Goal: Information Seeking & Learning: Learn about a topic

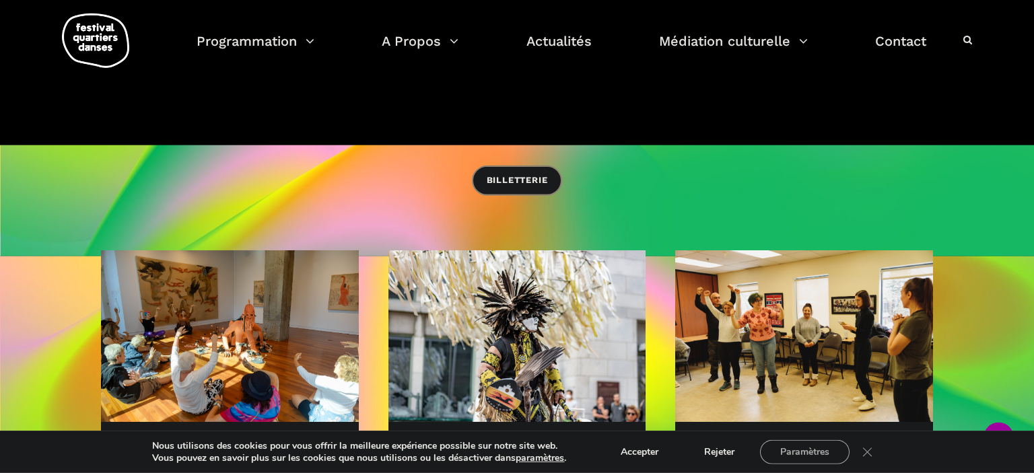
scroll to position [426, 0]
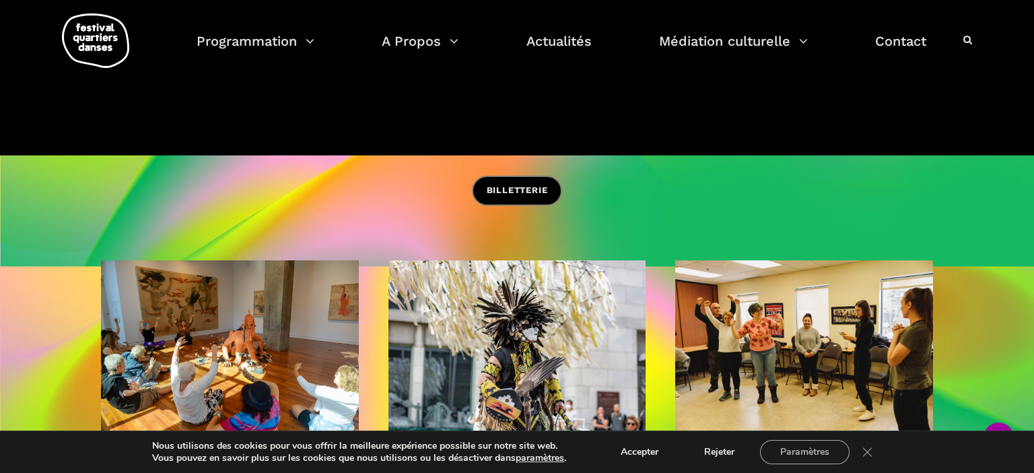
click at [505, 187] on span "BILLETTERIE" at bounding box center [517, 191] width 61 height 14
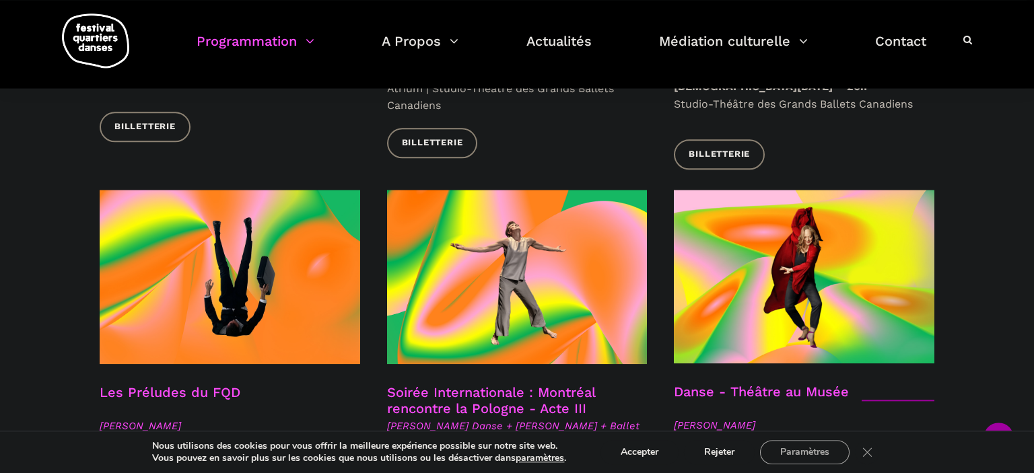
scroll to position [1493, 0]
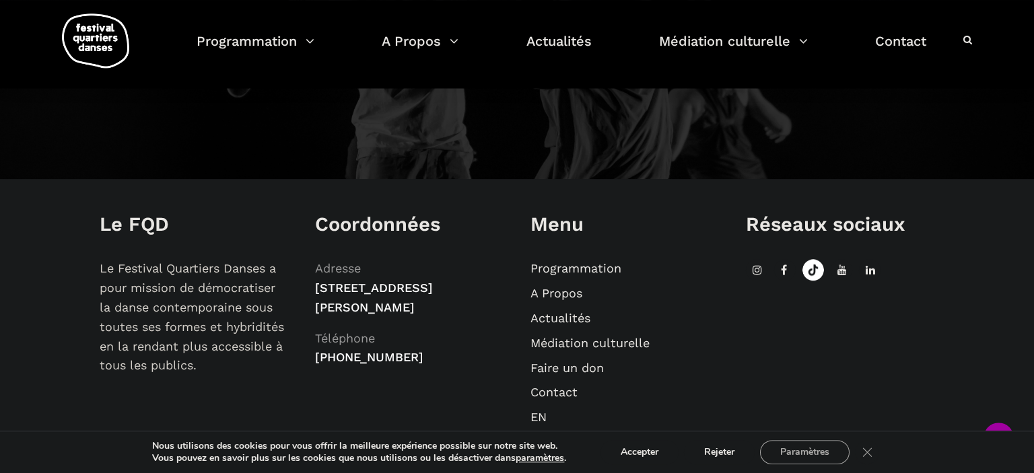
scroll to position [1600, 0]
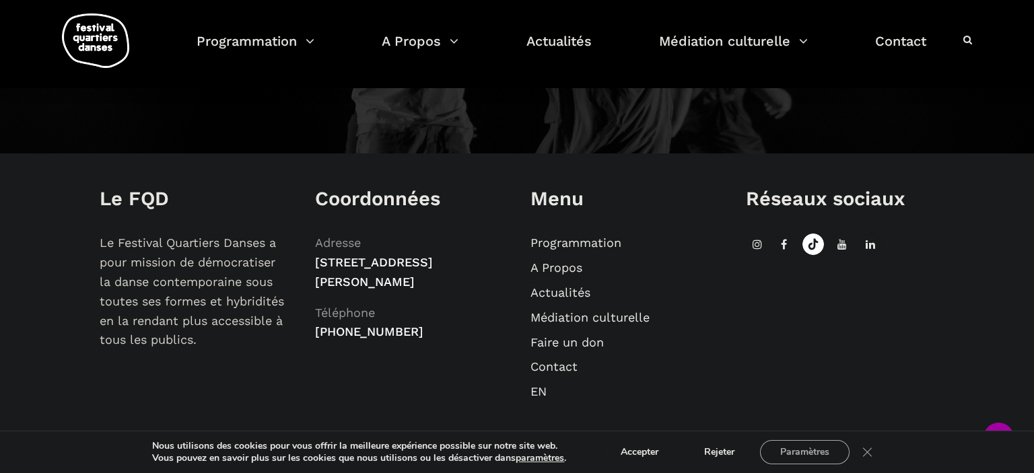
click at [553, 262] on link "A Propos" at bounding box center [557, 268] width 52 height 14
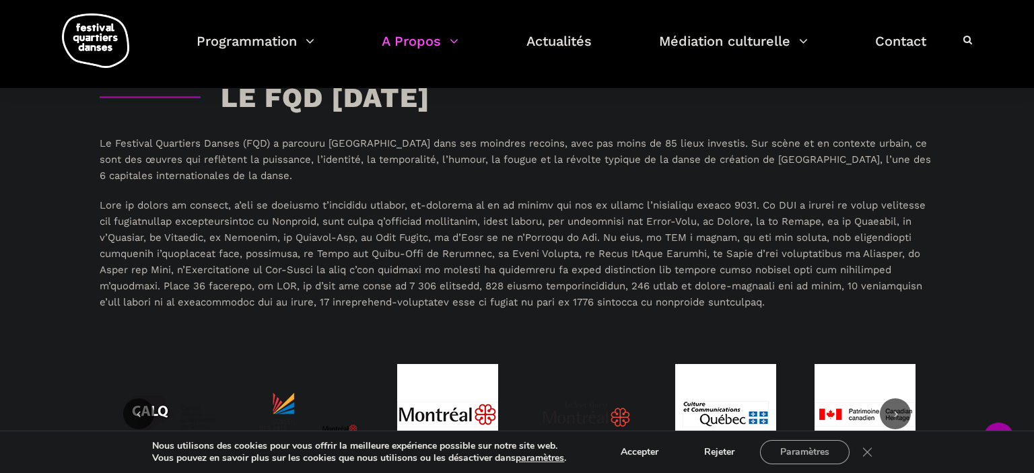
scroll to position [2844, 0]
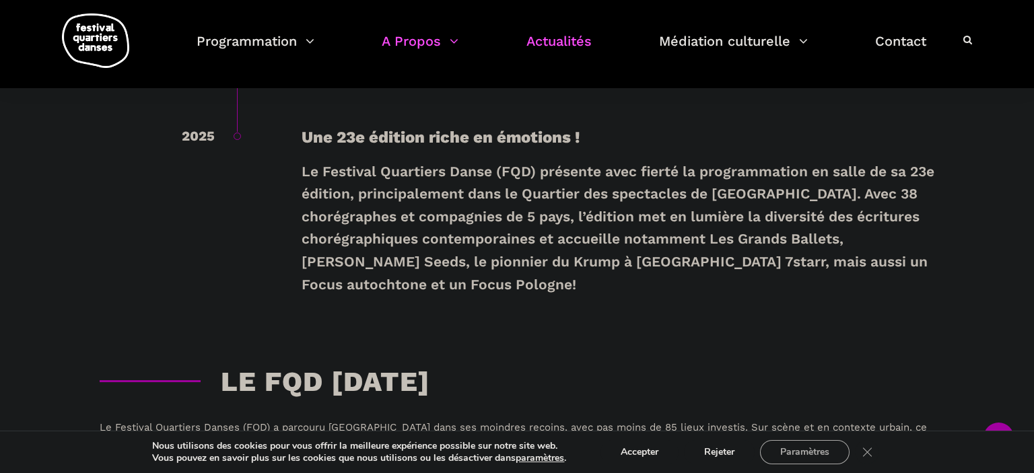
click at [559, 39] on link "Actualités" at bounding box center [559, 50] width 65 height 40
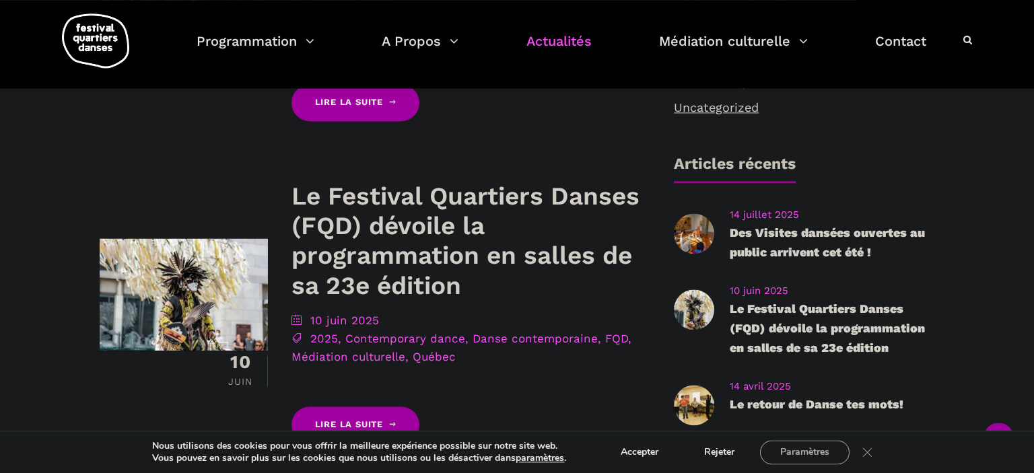
scroll to position [568, 0]
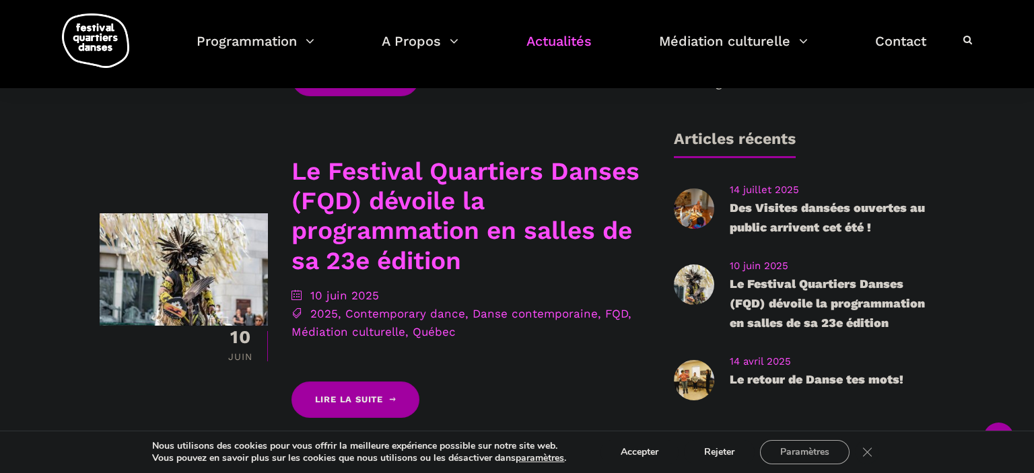
click at [353, 211] on link "Le Festival Quartiers Danses (FQD) dévoile la programmation en salles de sa 23e…" at bounding box center [466, 216] width 348 height 119
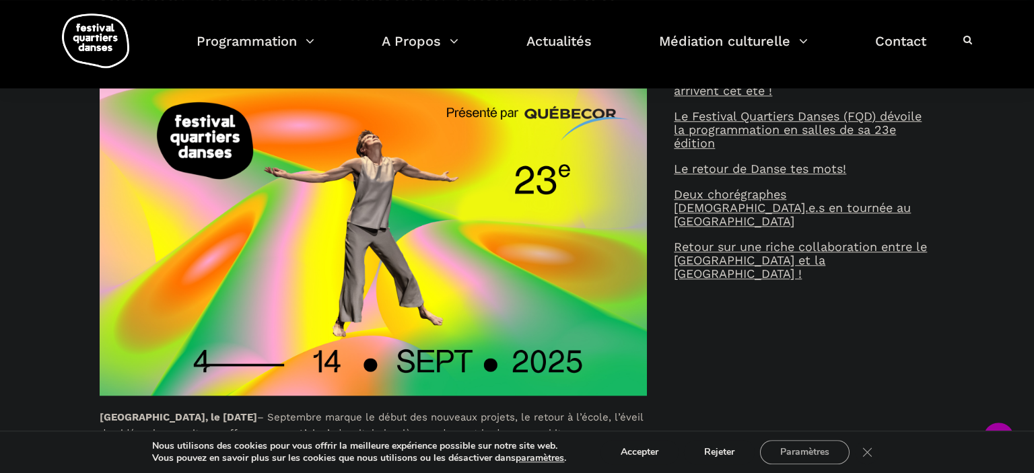
scroll to position [568, 0]
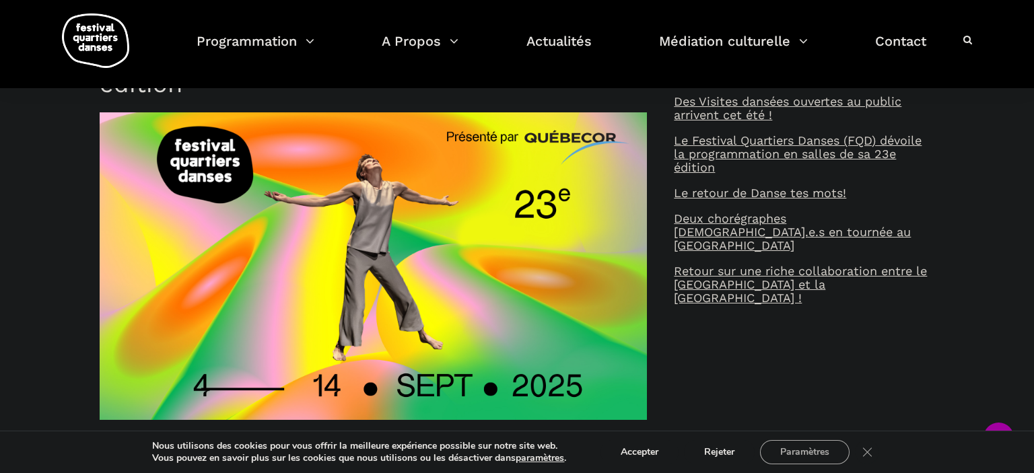
click at [337, 225] on img at bounding box center [373, 266] width 547 height 308
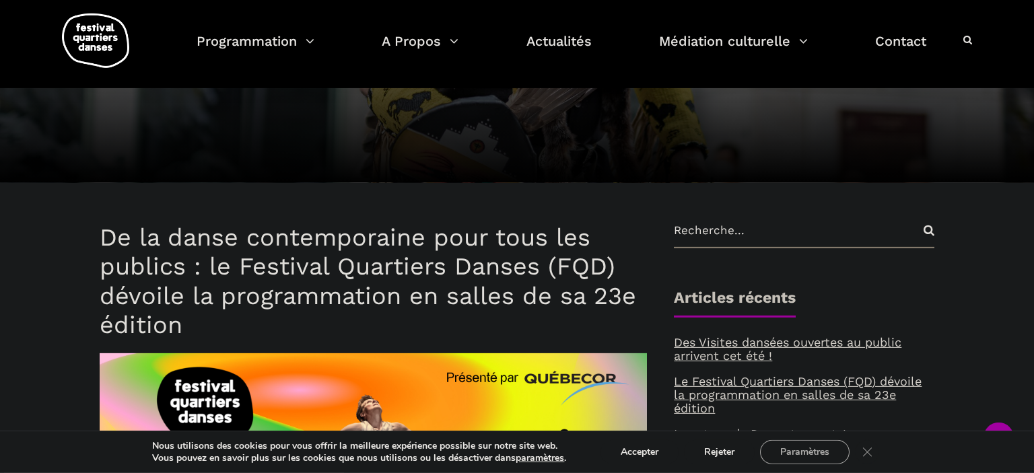
scroll to position [356, 0]
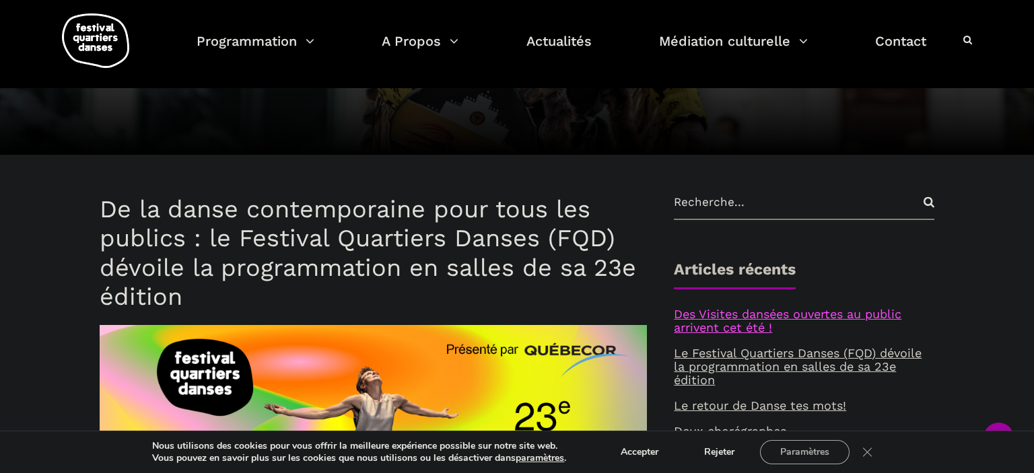
click at [706, 316] on link "Des Visites dansées ouvertes au public arrivent cet été !" at bounding box center [788, 321] width 228 height 28
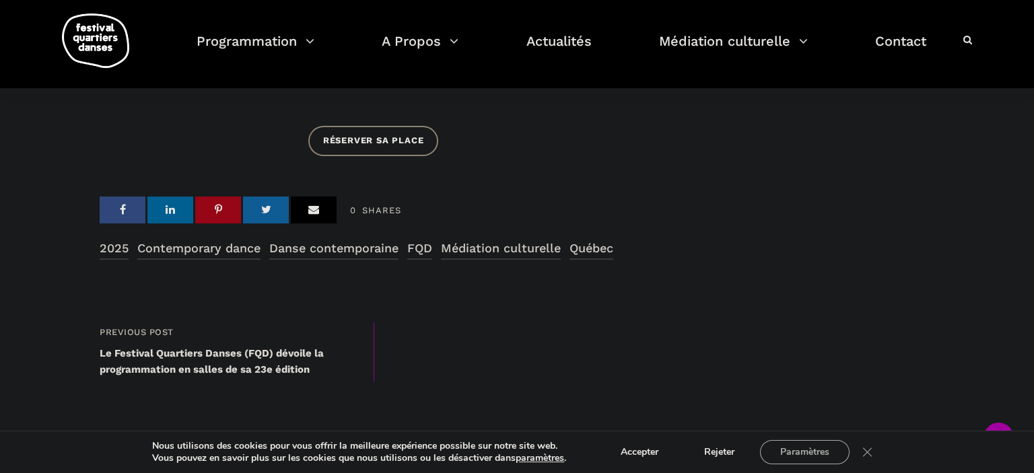
scroll to position [1067, 0]
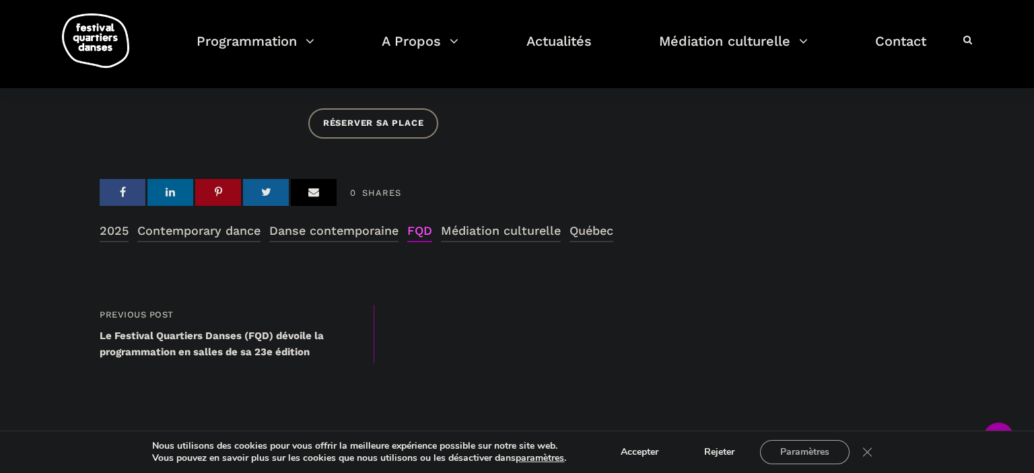
click at [424, 236] on link "FQD" at bounding box center [419, 232] width 25 height 21
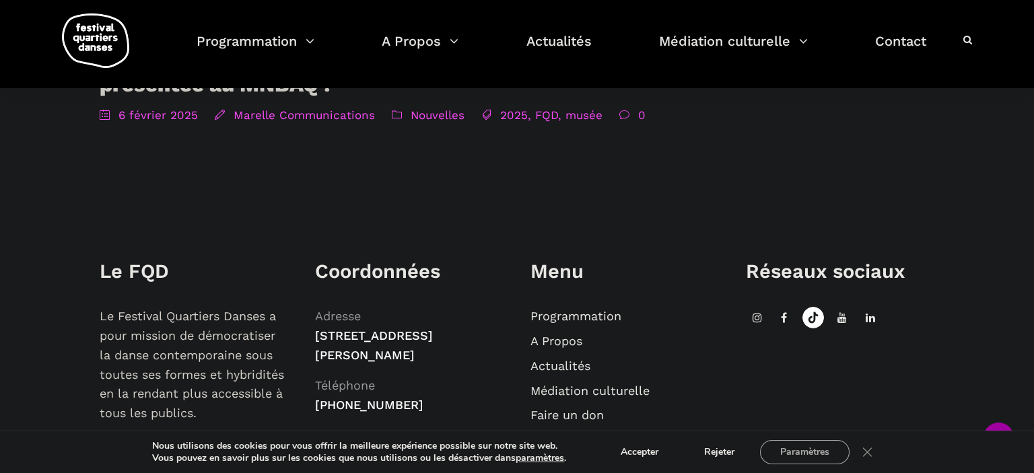
scroll to position [3484, 0]
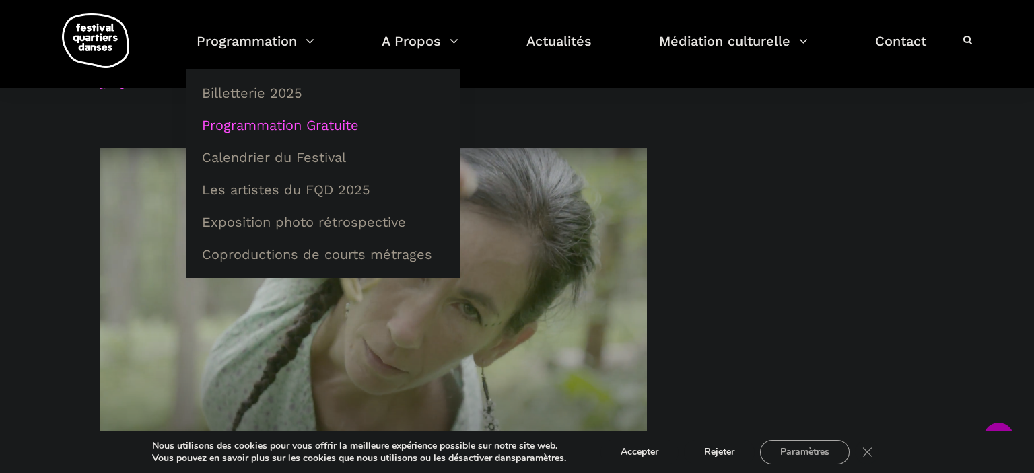
click at [249, 118] on link "Programmation Gratuite" at bounding box center [323, 125] width 259 height 31
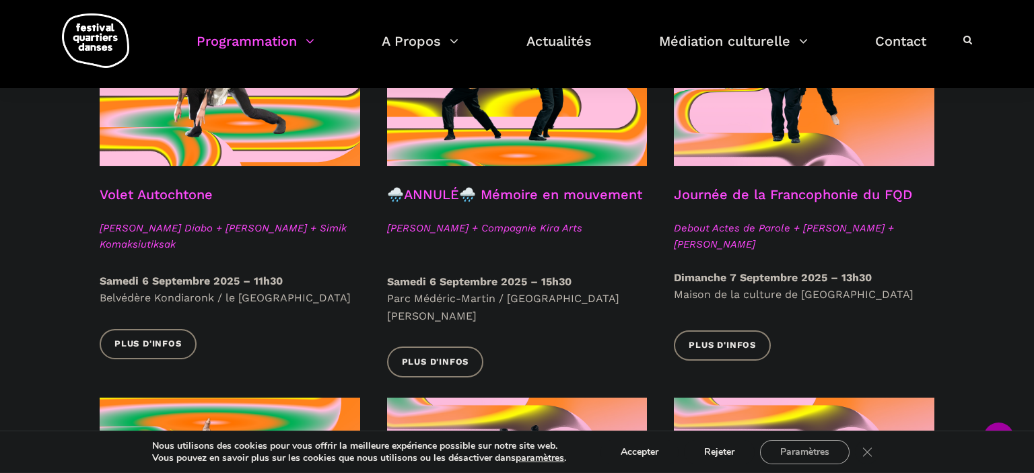
scroll to position [782, 0]
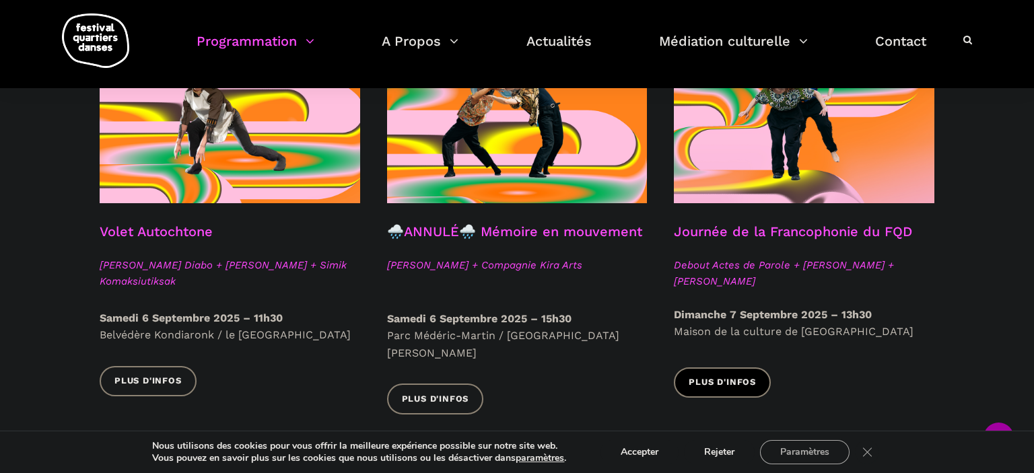
click at [721, 375] on link "Plus d'infos" at bounding box center [722, 383] width 97 height 30
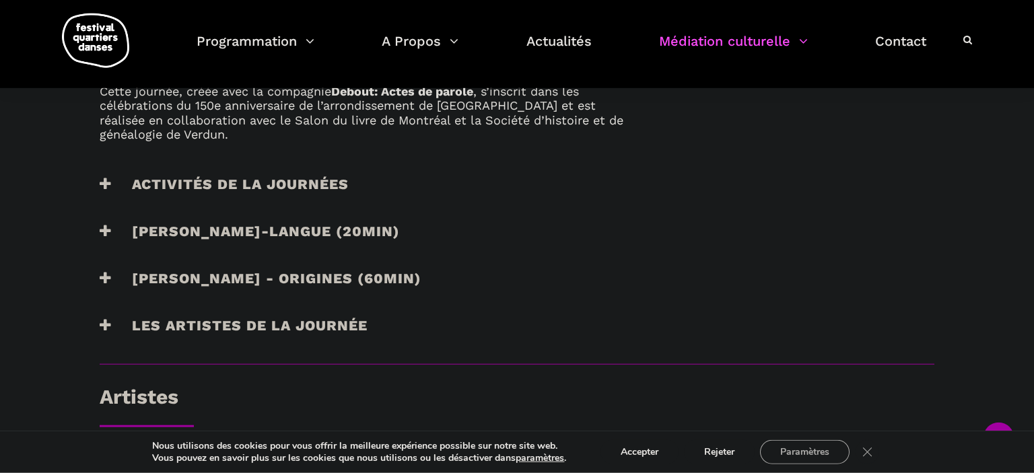
scroll to position [906, 0]
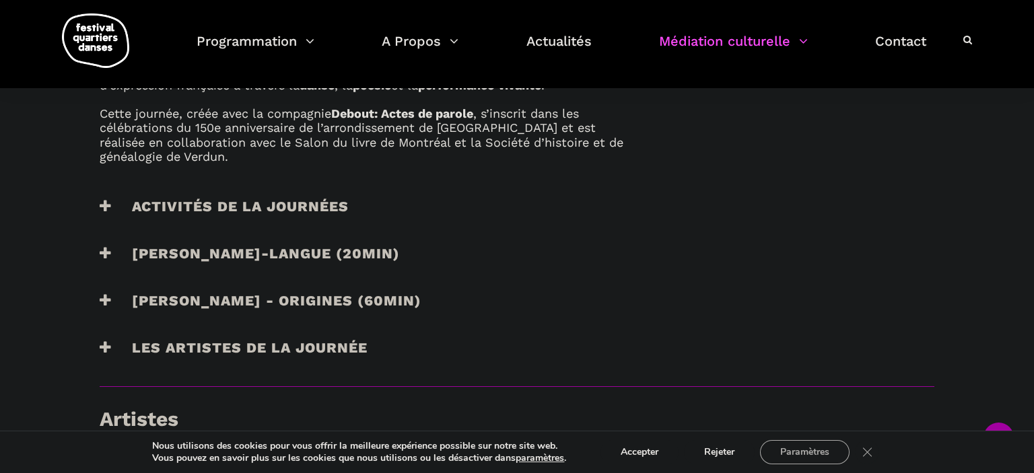
click at [199, 198] on h3 "Activités de la journées" at bounding box center [224, 215] width 249 height 34
